Goal: Transaction & Acquisition: Obtain resource

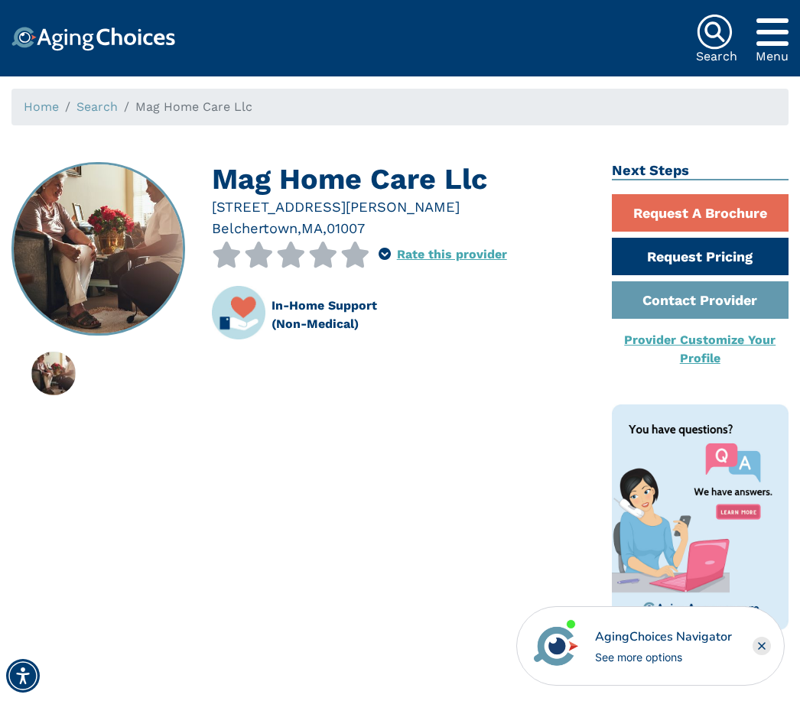
click at [230, 253] on icon at bounding box center [227, 255] width 30 height 26
click at [238, 255] on icon at bounding box center [227, 255] width 30 height 26
click at [450, 249] on link "Rate this provider" at bounding box center [452, 254] width 110 height 15
click at [695, 253] on link "Request Pricing" at bounding box center [700, 256] width 177 height 37
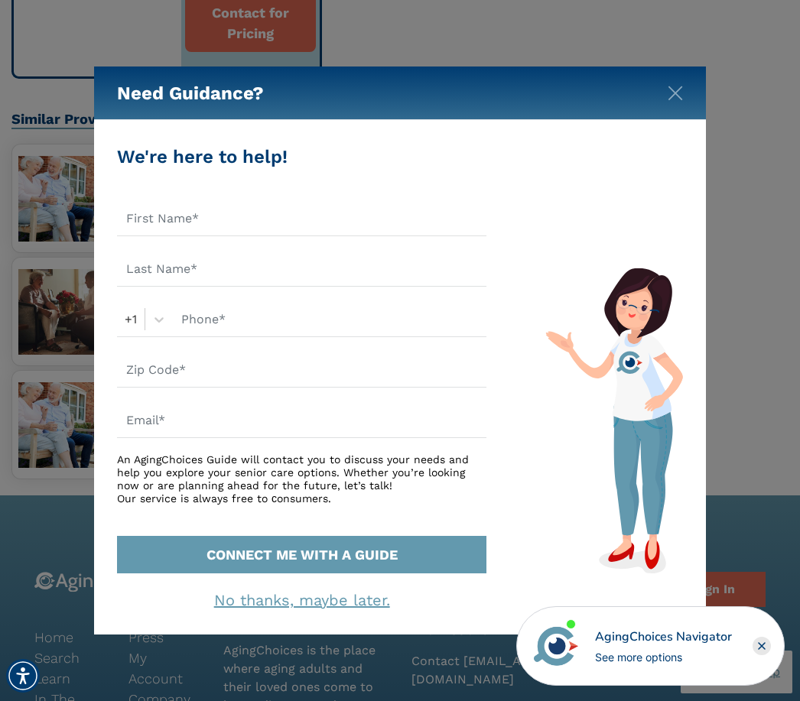
scroll to position [1016, 0]
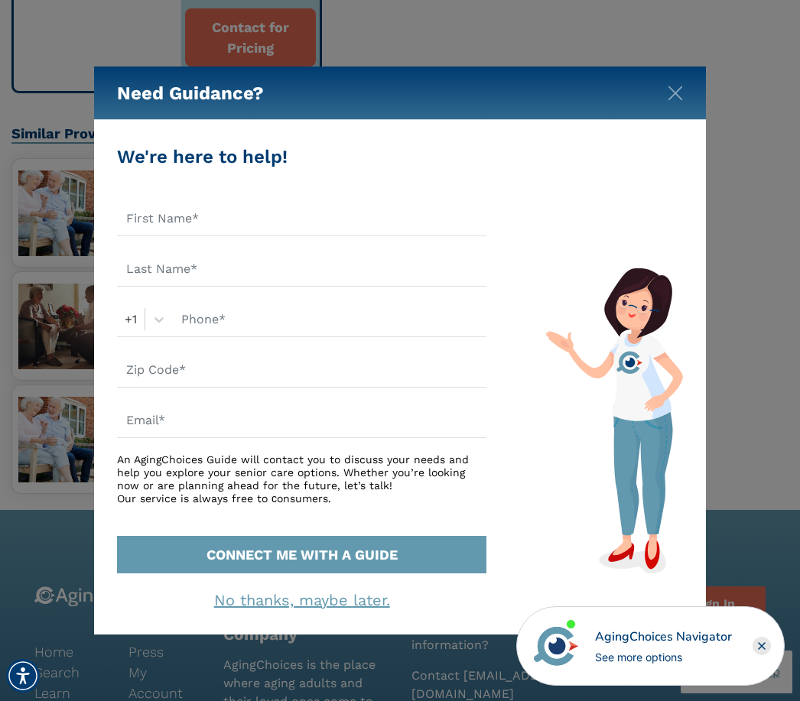
click at [680, 101] on img "Close" at bounding box center [674, 93] width 15 height 15
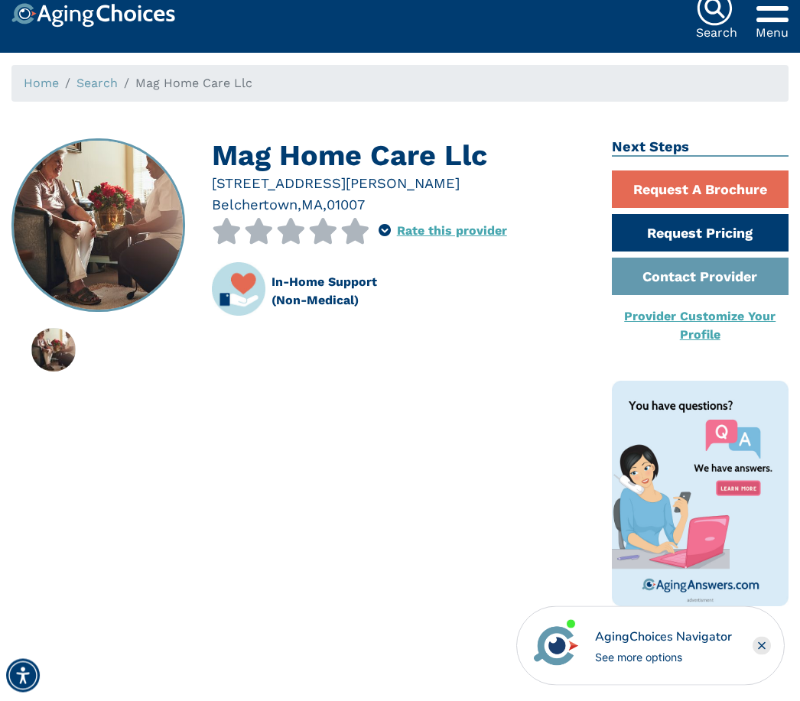
scroll to position [0, 0]
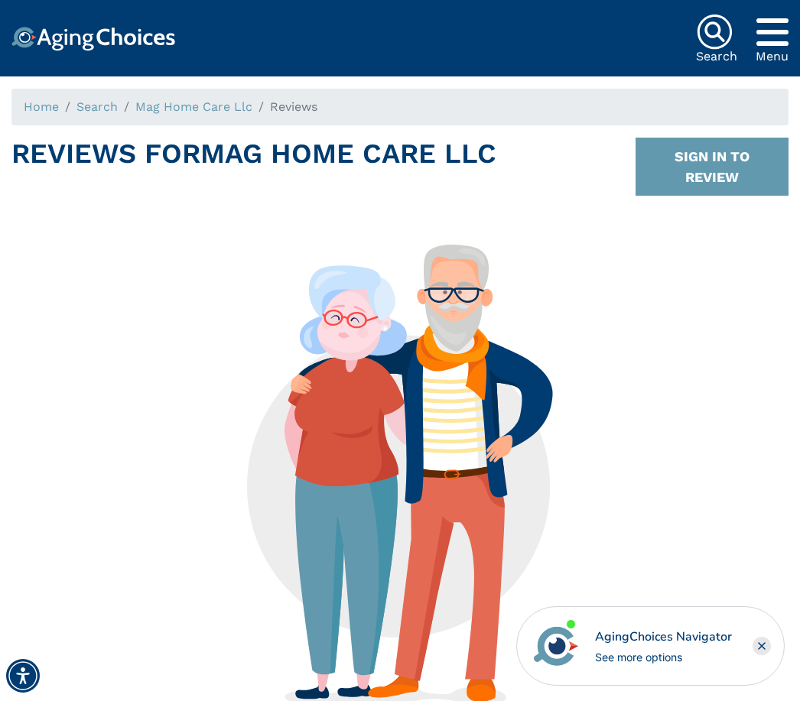
click at [783, 29] on icon "Popover trigger" at bounding box center [772, 32] width 32 height 37
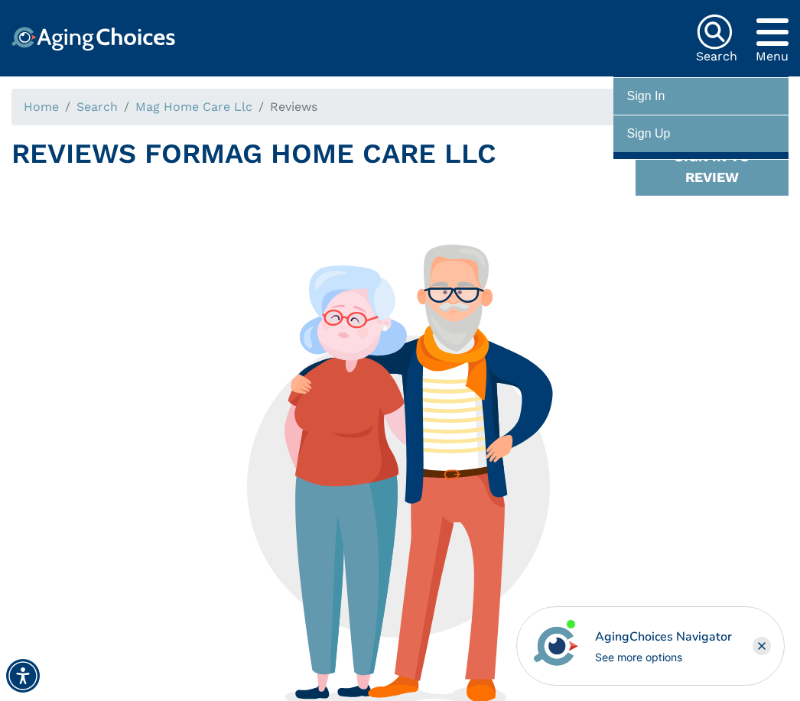
click at [556, 148] on div "Reviews For Mag Home Care Llc SIGN IN TO REVIEW" at bounding box center [399, 173] width 777 height 70
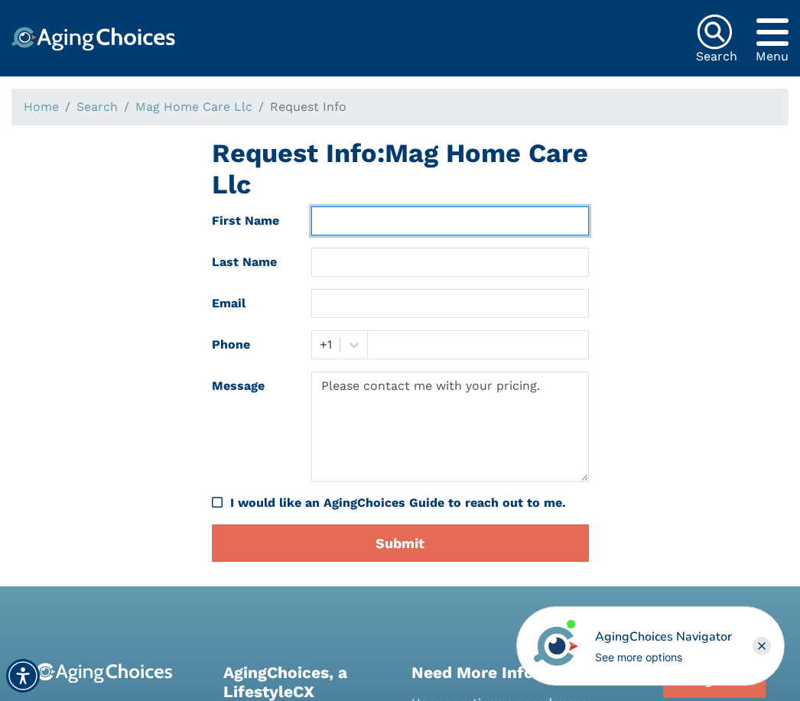
click at [341, 222] on input "text" at bounding box center [449, 220] width 277 height 29
type input "Maggy"
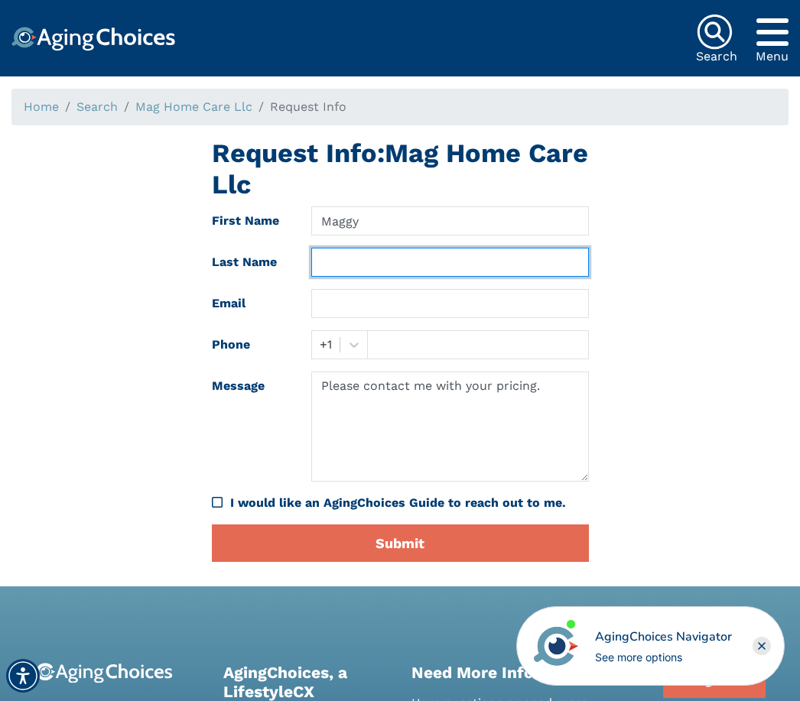
click at [344, 258] on input "text" at bounding box center [449, 262] width 277 height 29
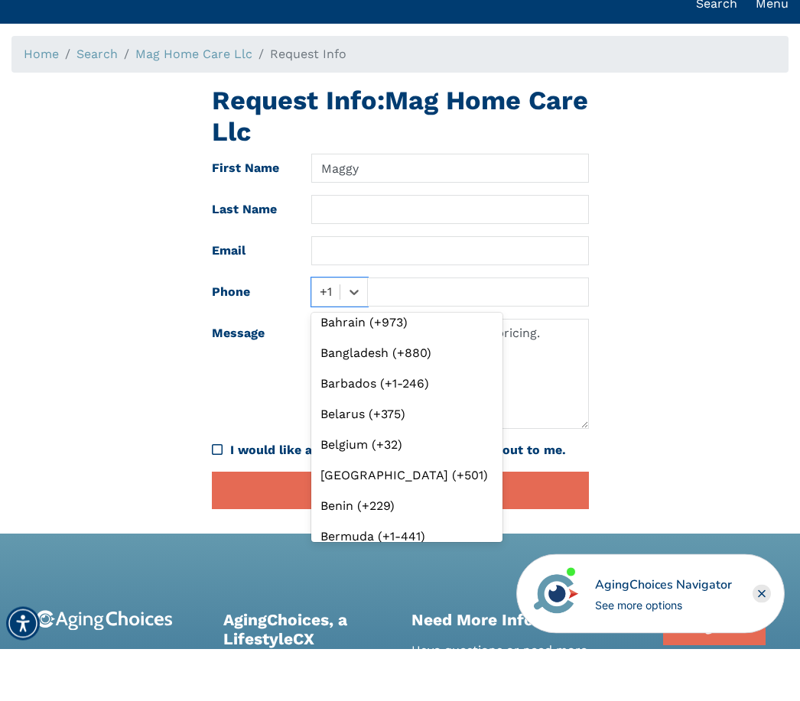
scroll to position [530, 0]
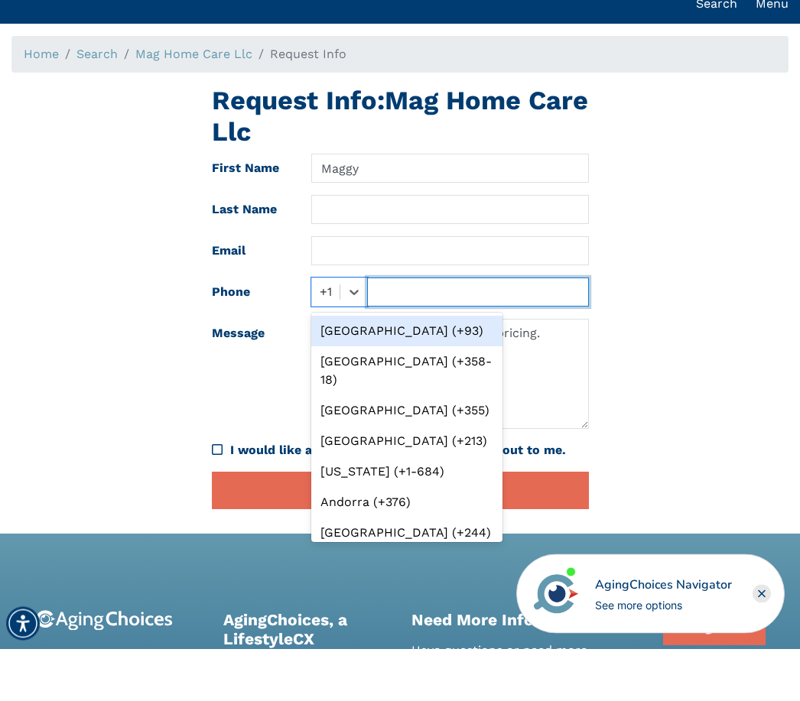
click at [392, 330] on input "text" at bounding box center [477, 344] width 221 height 29
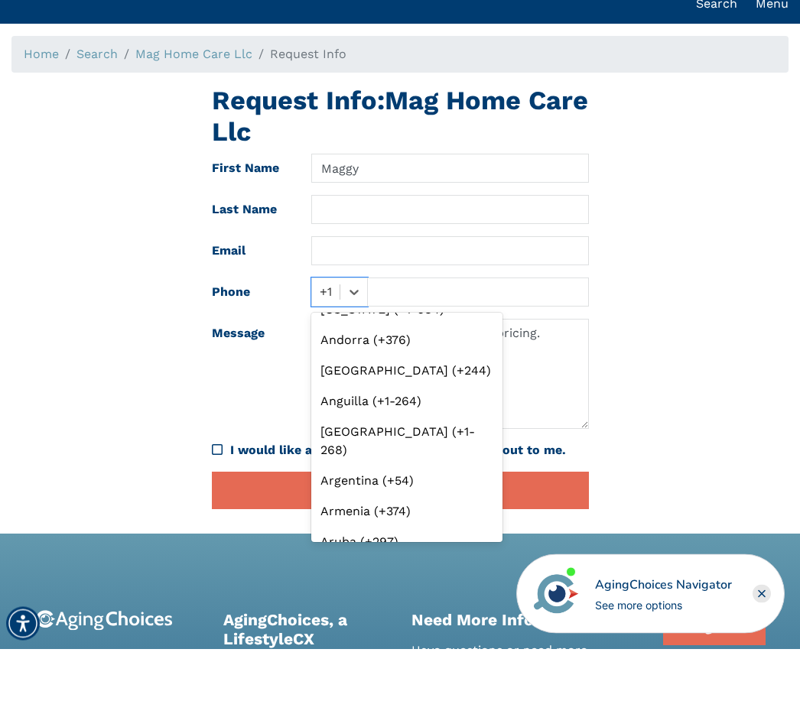
scroll to position [173, 0]
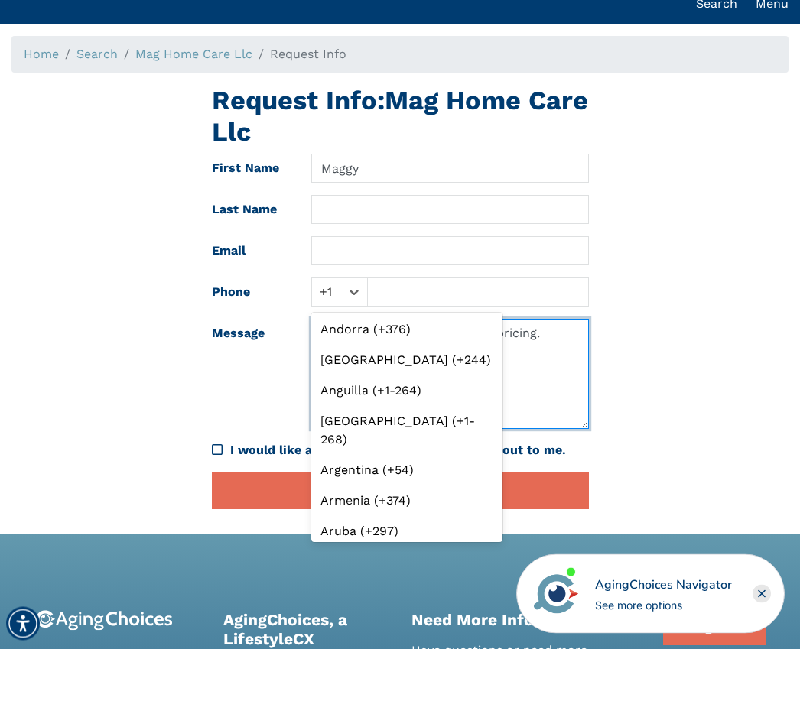
click at [510, 372] on textarea "Please contact me with your pricing." at bounding box center [449, 427] width 277 height 110
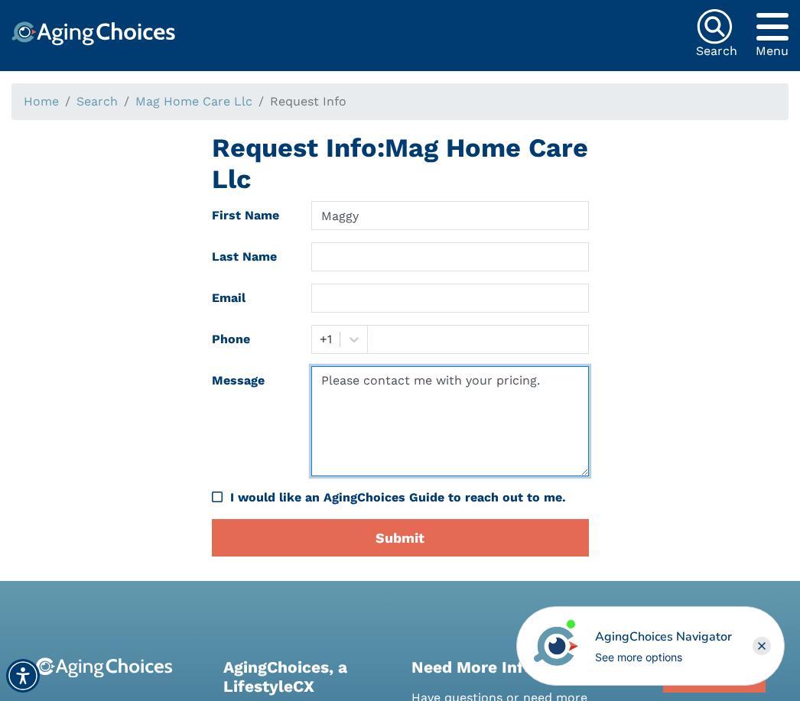
scroll to position [0, 0]
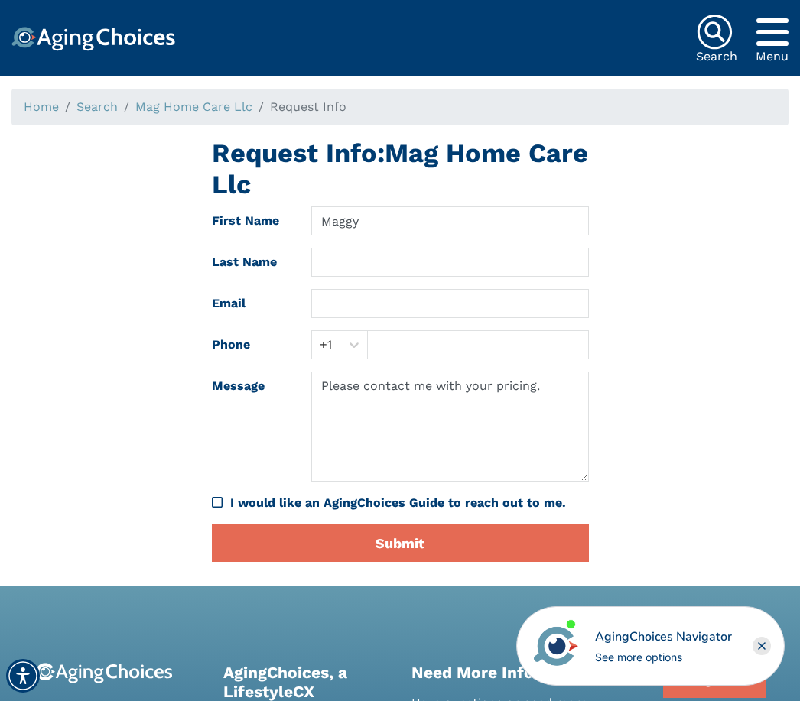
click at [762, 36] on icon "Popover trigger" at bounding box center [772, 32] width 32 height 37
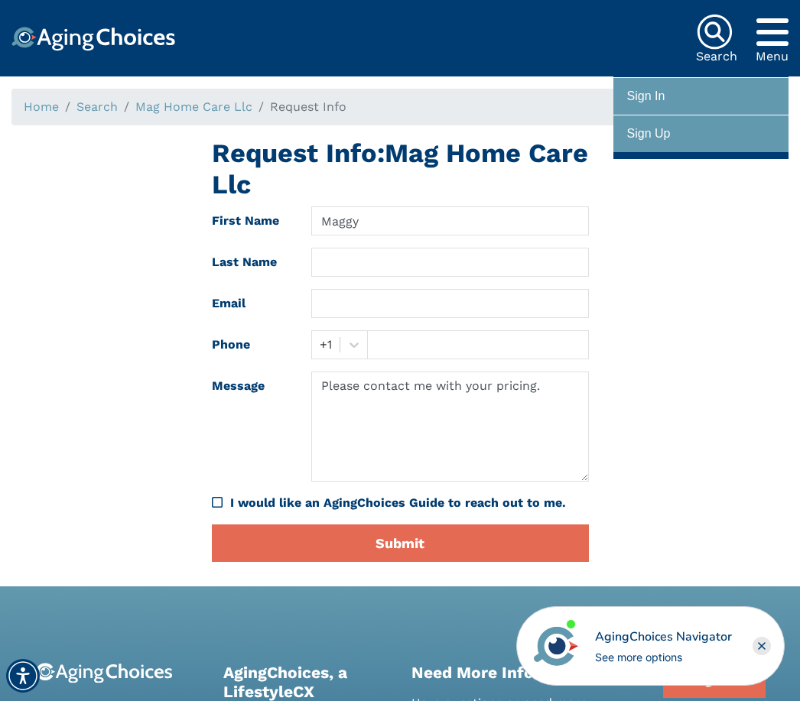
click at [658, 106] on div "Sign In" at bounding box center [646, 97] width 38 height 28
